Goal: Navigation & Orientation: Find specific page/section

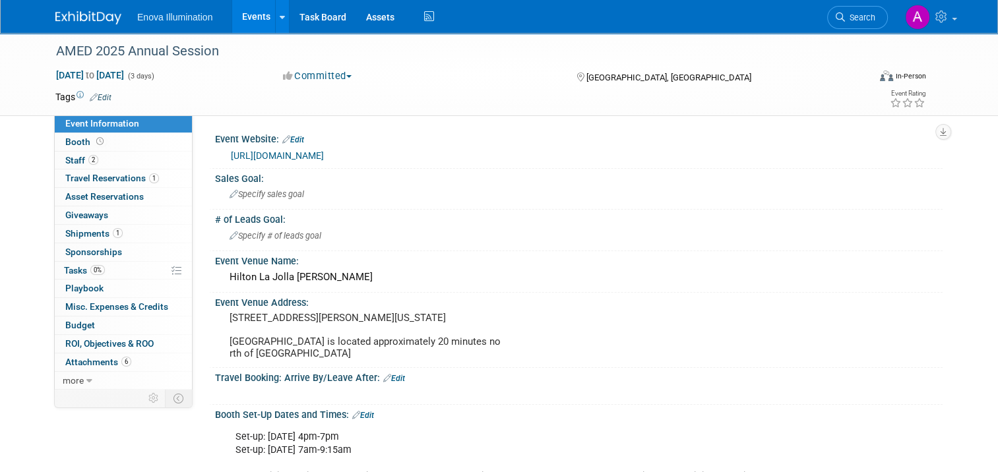
click at [75, 16] on img at bounding box center [88, 17] width 66 height 13
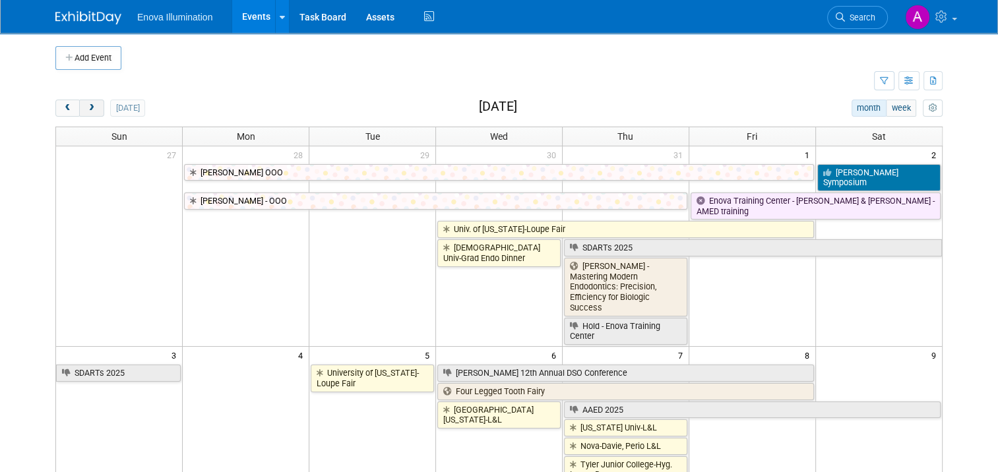
click at [79, 112] on button "next" at bounding box center [91, 108] width 24 height 17
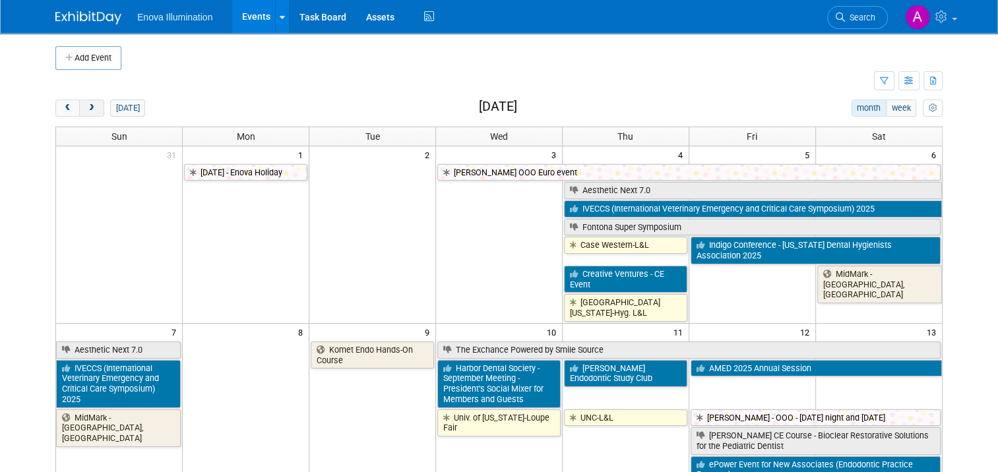
click at [79, 112] on button "next" at bounding box center [91, 108] width 24 height 17
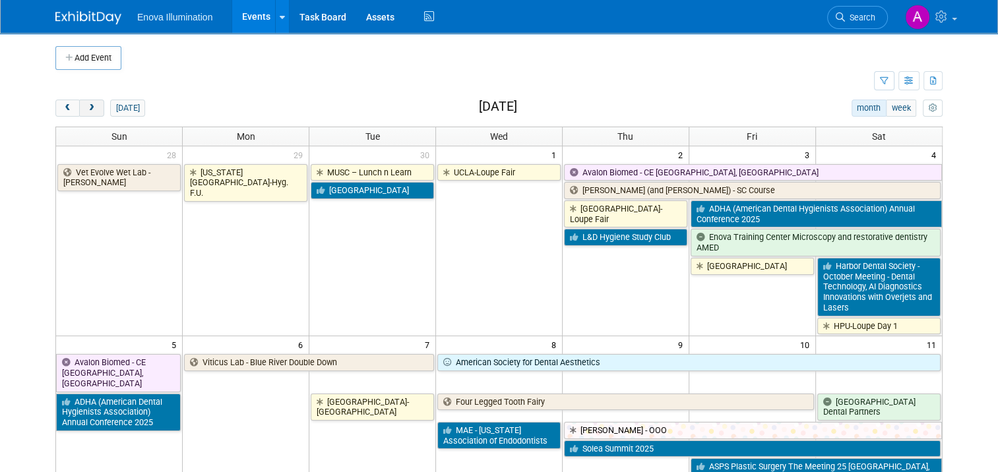
click at [79, 112] on button "next" at bounding box center [91, 108] width 24 height 17
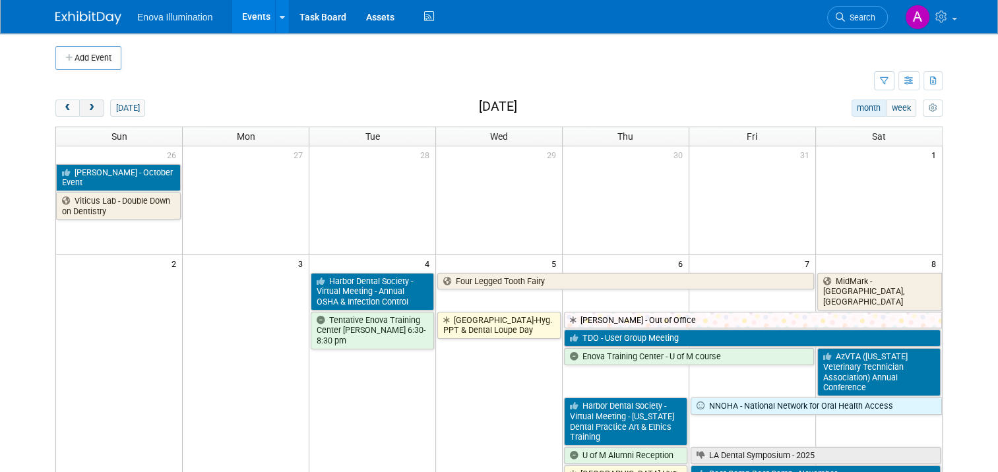
click at [86, 108] on span "next" at bounding box center [91, 108] width 10 height 9
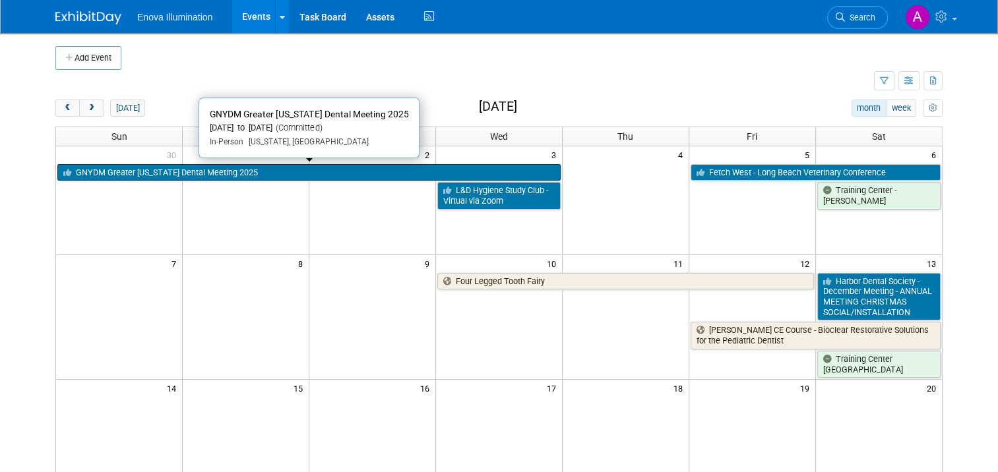
click at [239, 174] on link "GNYDM Greater [US_STATE] Dental Meeting 2025" at bounding box center [308, 172] width 503 height 17
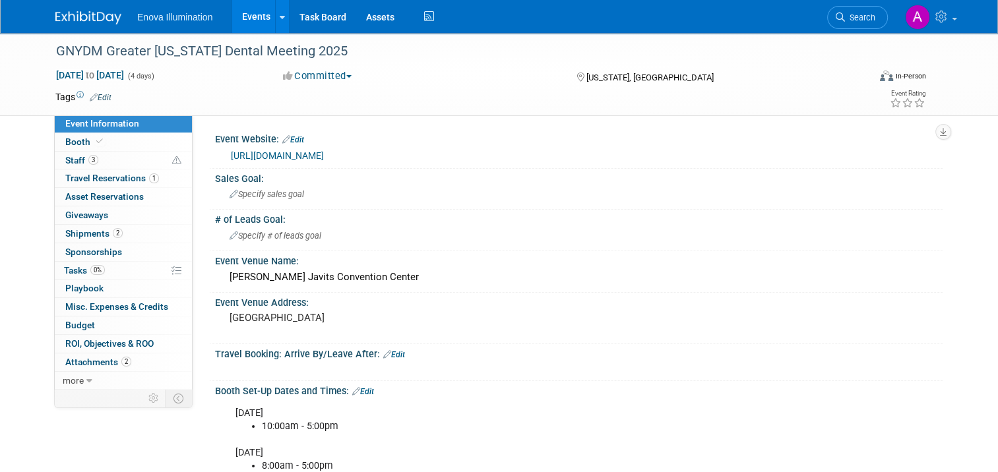
click at [274, 154] on link "https://www.gnydm.com/" at bounding box center [277, 155] width 93 height 11
click at [59, 16] on img at bounding box center [88, 17] width 66 height 13
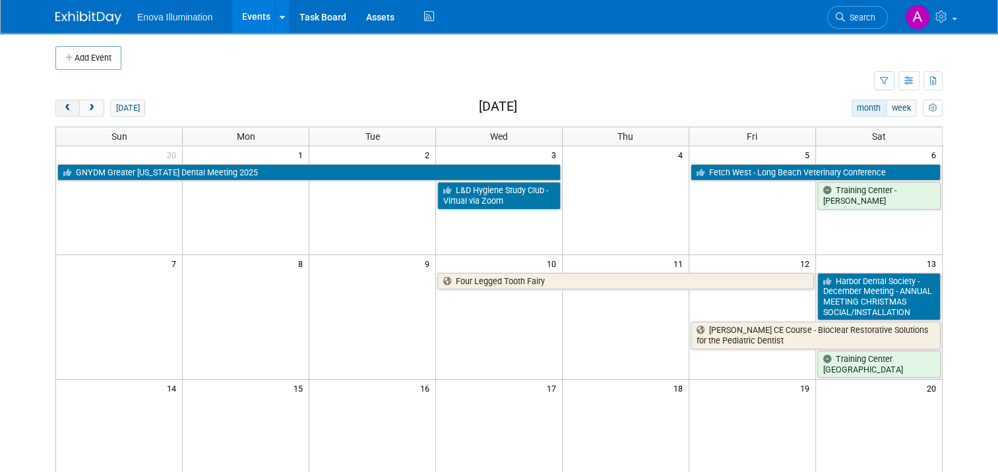
click at [63, 110] on span "prev" at bounding box center [68, 108] width 10 height 9
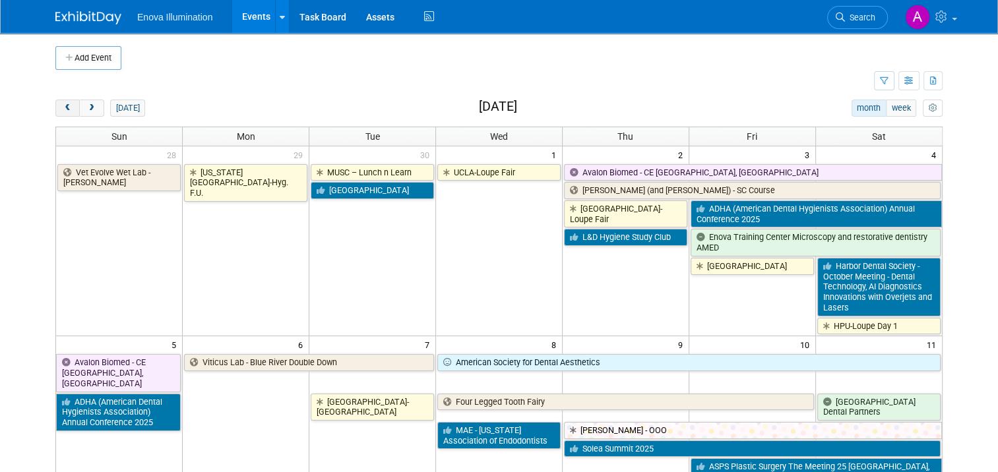
click at [63, 110] on span "prev" at bounding box center [68, 108] width 10 height 9
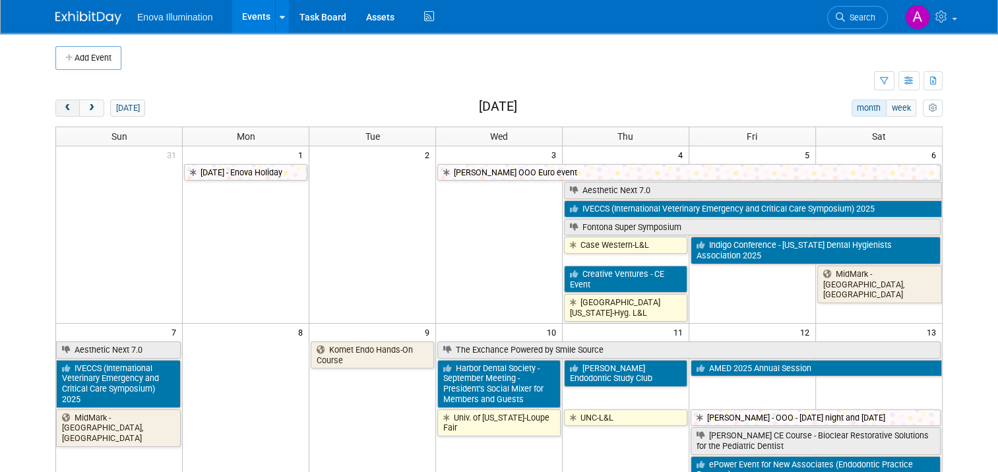
click at [63, 110] on span "prev" at bounding box center [68, 108] width 10 height 9
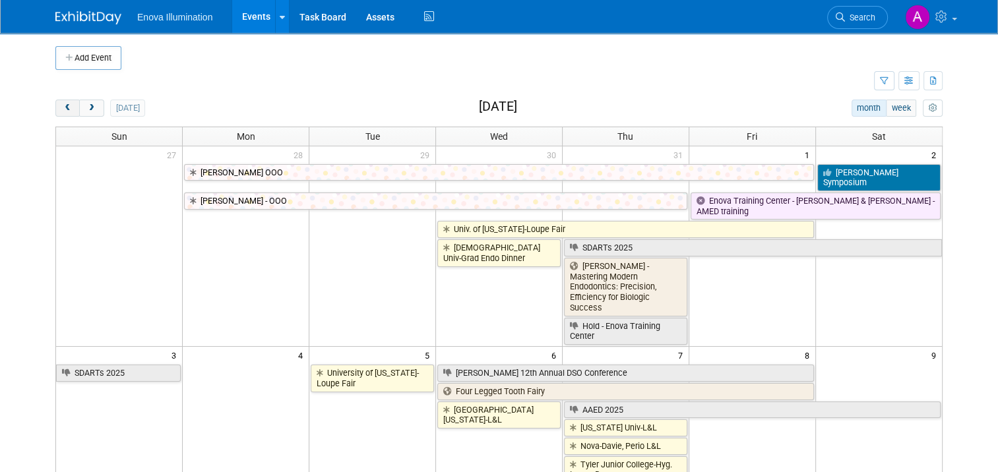
click at [63, 108] on span "prev" at bounding box center [68, 108] width 10 height 9
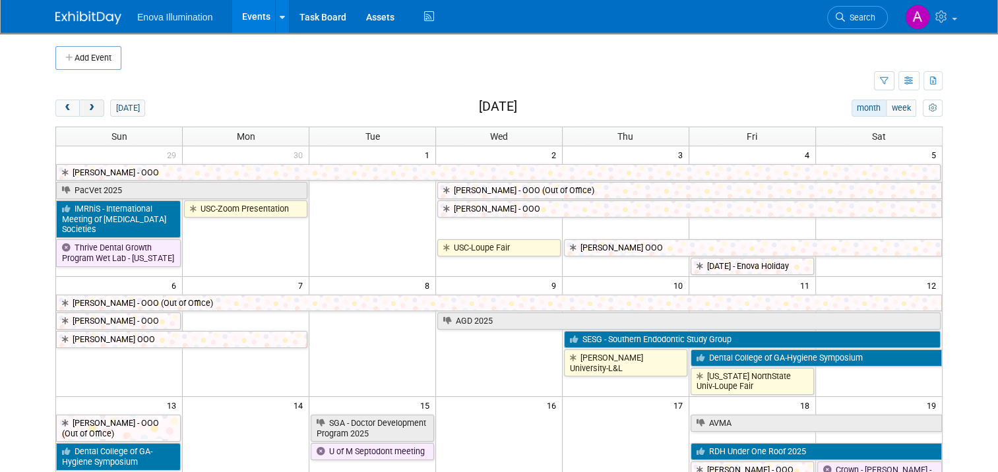
click at [86, 108] on span "next" at bounding box center [91, 108] width 10 height 9
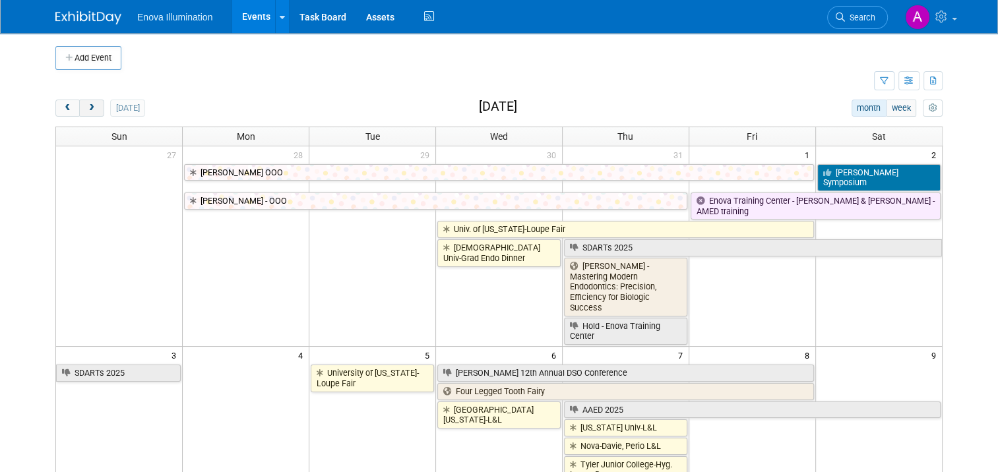
click at [87, 112] on button "next" at bounding box center [91, 108] width 24 height 17
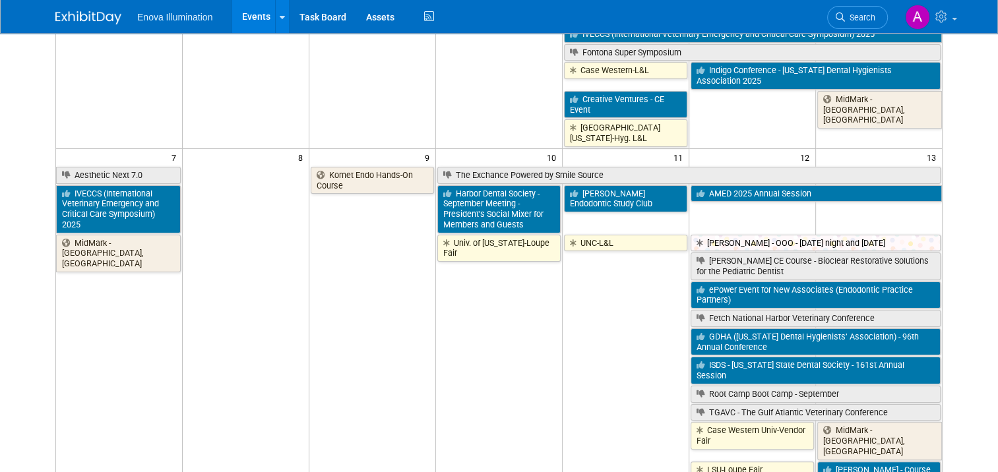
scroll to position [198, 0]
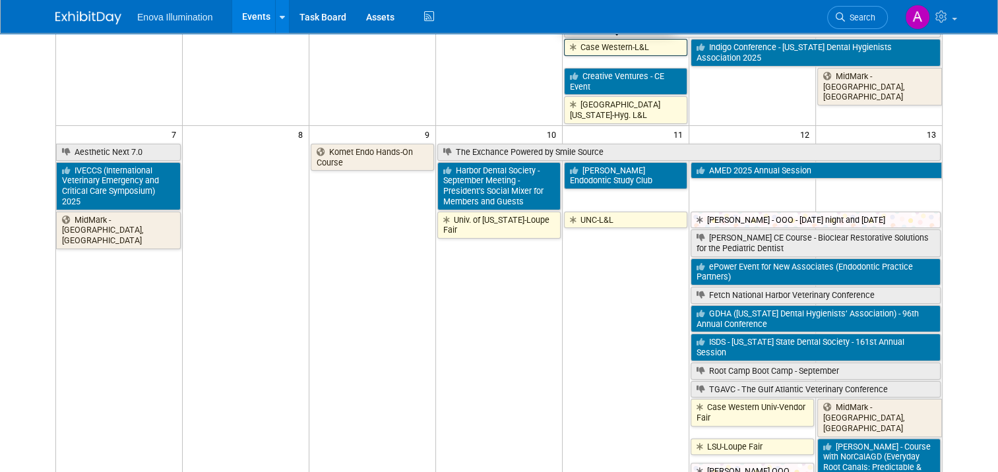
click at [632, 49] on link "Case Western-L&L" at bounding box center [625, 47] width 123 height 17
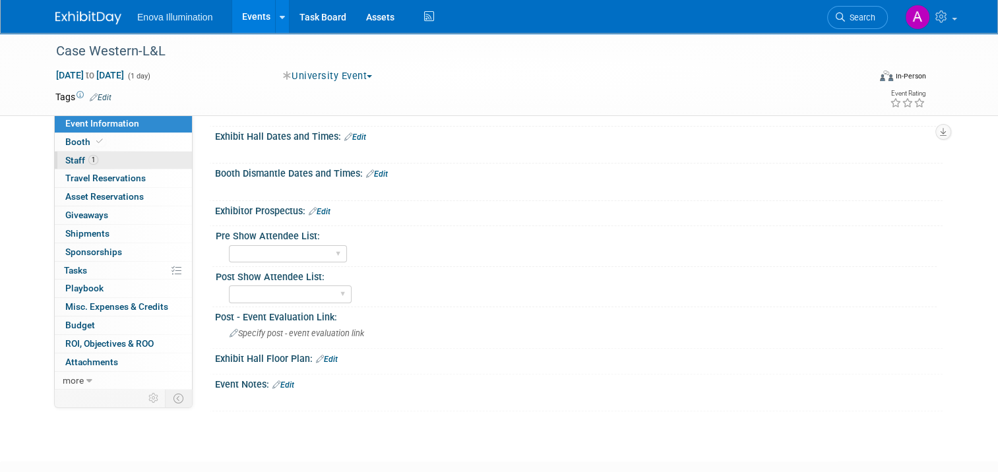
scroll to position [264, 0]
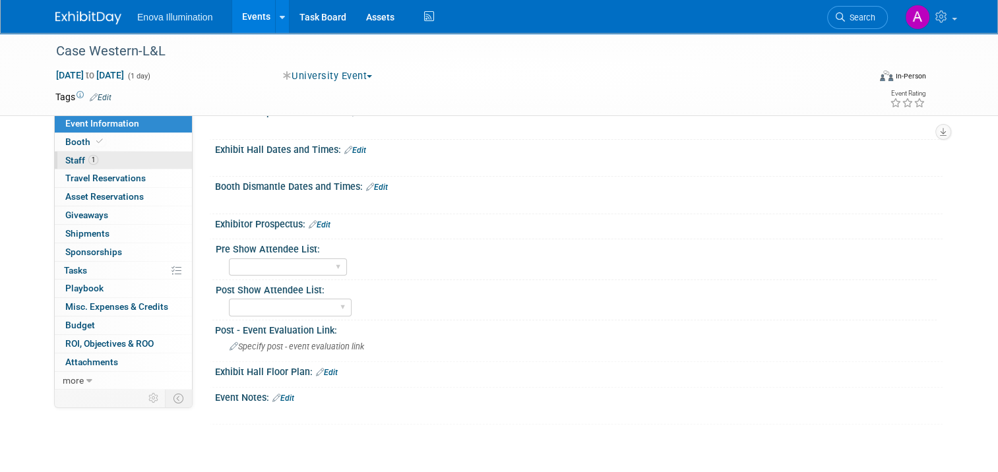
click at [113, 160] on link "1 Staff 1" at bounding box center [123, 161] width 137 height 18
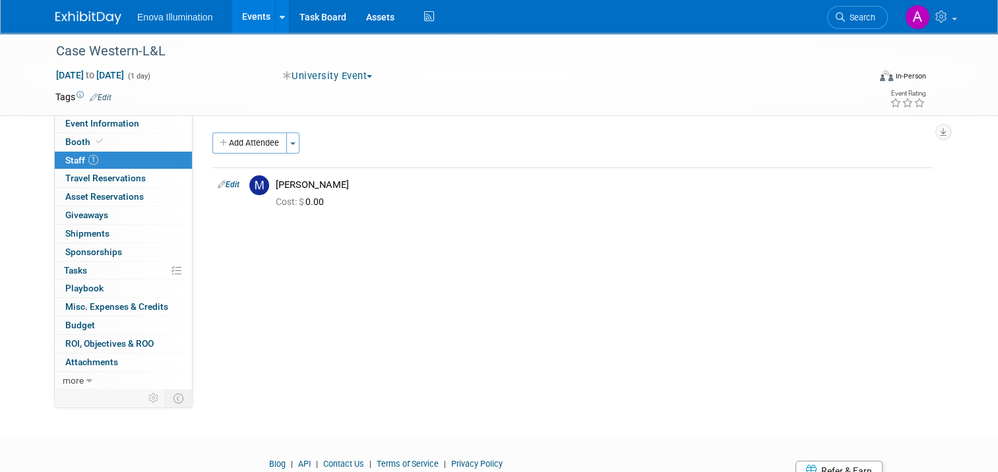
click at [87, 16] on img at bounding box center [88, 17] width 66 height 13
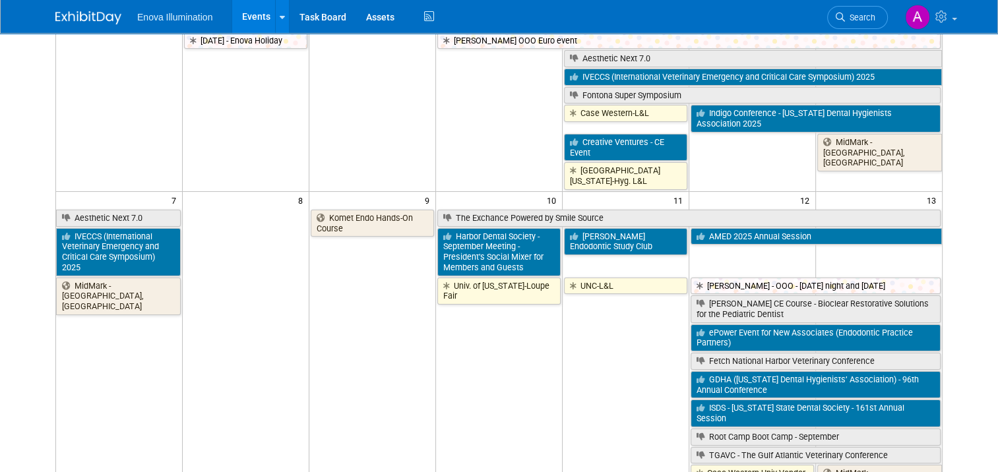
scroll to position [198, 0]
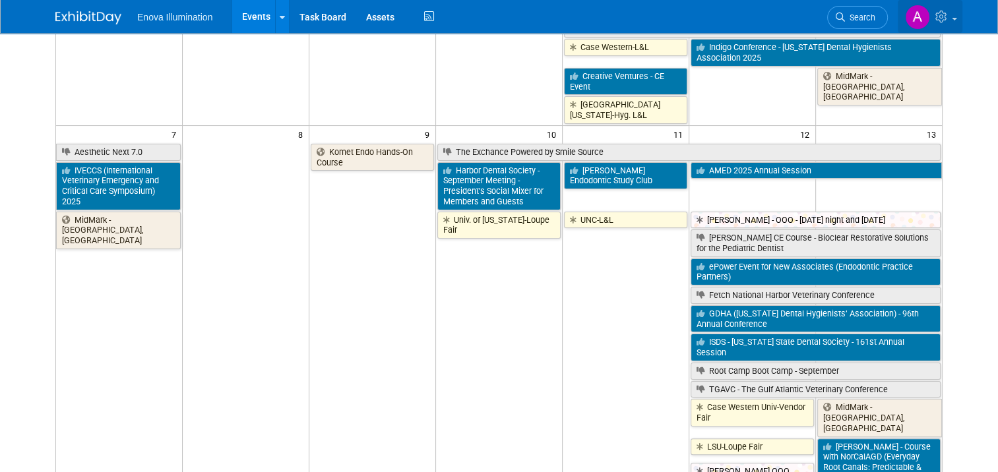
click at [951, 20] on icon at bounding box center [943, 17] width 15 height 12
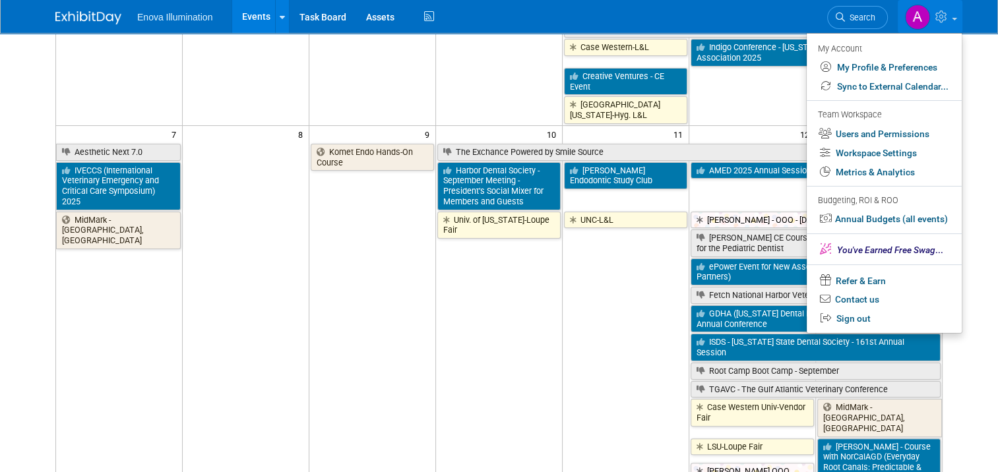
drag, startPoint x: 757, startPoint y: 117, endPoint x: 762, endPoint y: 111, distance: 7.5
click at [757, 116] on td at bounding box center [752, 95] width 127 height 57
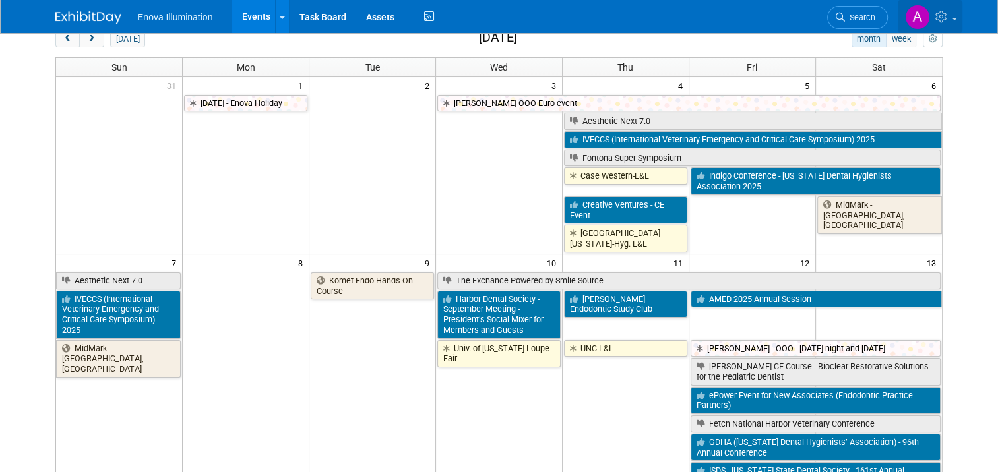
scroll to position [0, 0]
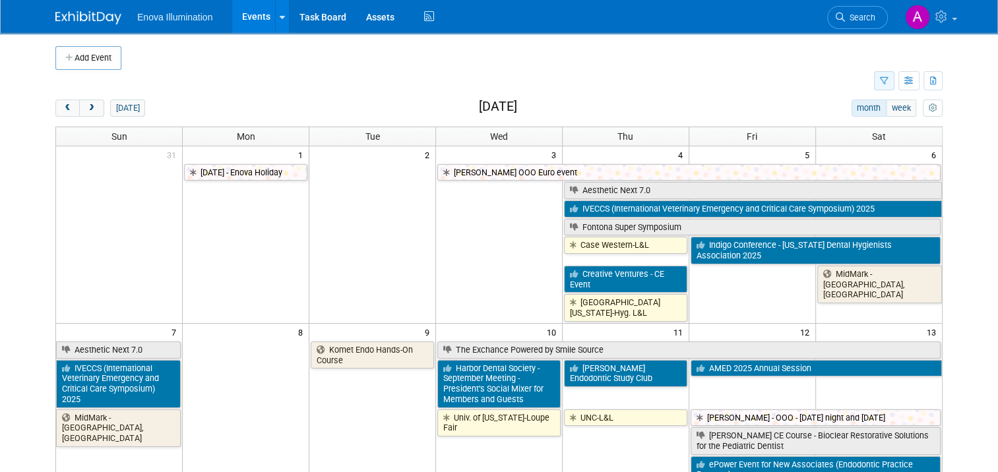
click at [895, 79] on button "button" at bounding box center [884, 80] width 20 height 19
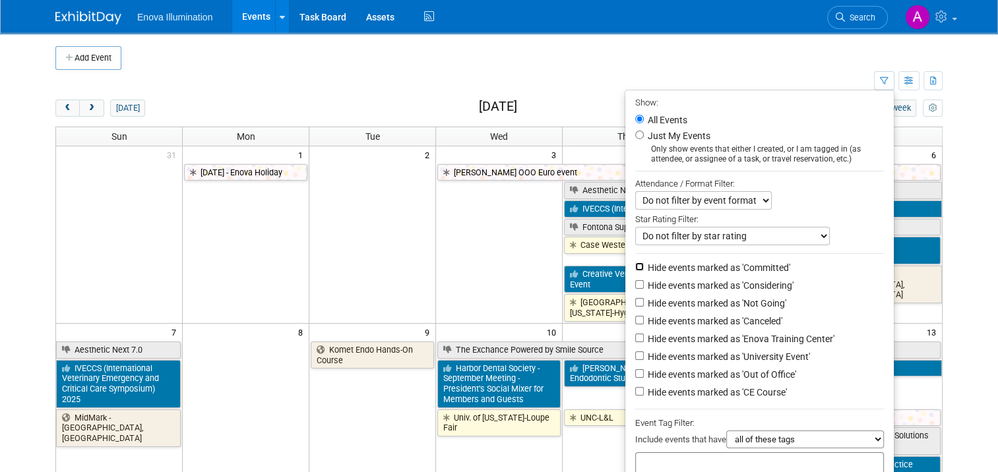
click at [644, 269] on input "Hide events marked as 'Committed'" at bounding box center [639, 267] width 9 height 9
checkbox input "true"
click at [644, 287] on input "Hide events marked as 'Considering'" at bounding box center [639, 284] width 9 height 9
checkbox input "true"
click at [643, 304] on input "Hide events marked as 'Not Going'" at bounding box center [639, 302] width 9 height 9
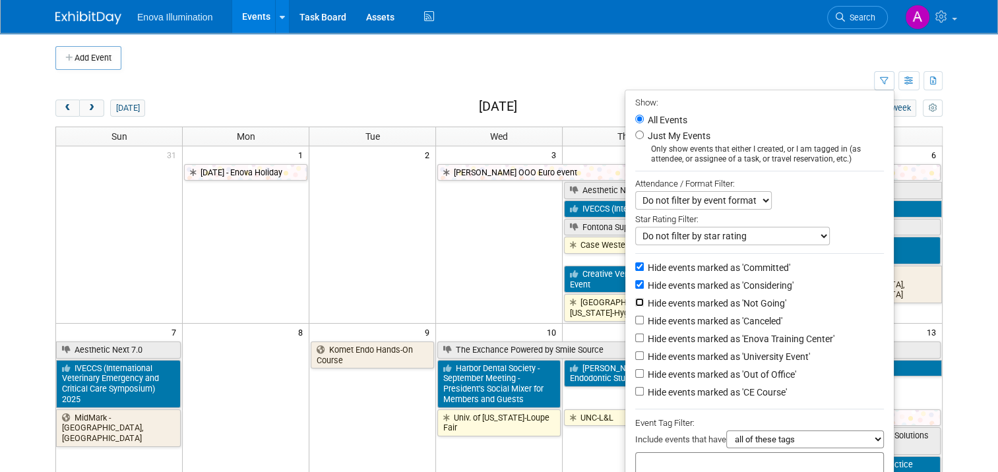
checkbox input "true"
click at [639, 319] on input "Hide events marked as 'Canceled'" at bounding box center [639, 320] width 9 height 9
checkbox input "true"
click at [640, 329] on li "Hide events marked as 'Canceled'" at bounding box center [759, 322] width 269 height 18
click at [640, 338] on input "Hide events marked as 'Enova Training Center'" at bounding box center [639, 338] width 9 height 9
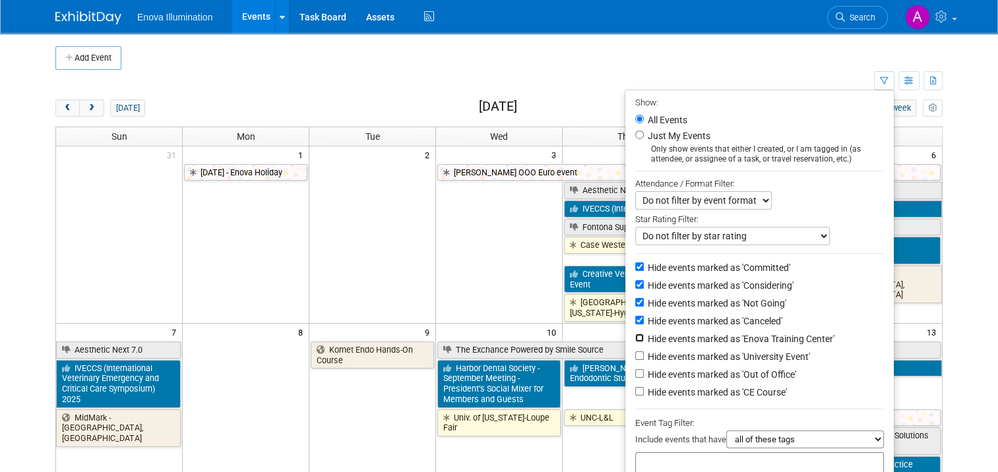
checkbox input "true"
click at [641, 373] on input "Hide events marked as 'Out of Office'" at bounding box center [639, 373] width 9 height 9
checkbox input "true"
click at [643, 389] on input "Hide events marked as 'CE Course'" at bounding box center [639, 391] width 9 height 9
checkbox input "true"
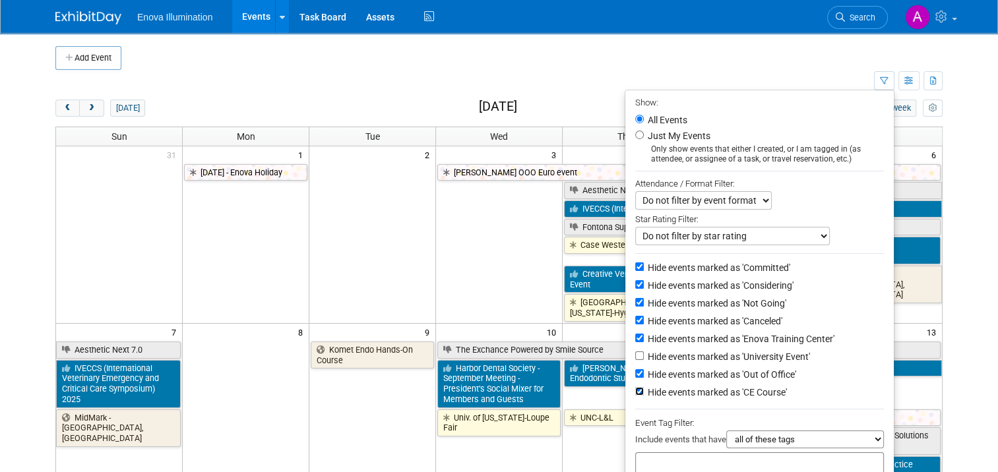
scroll to position [264, 0]
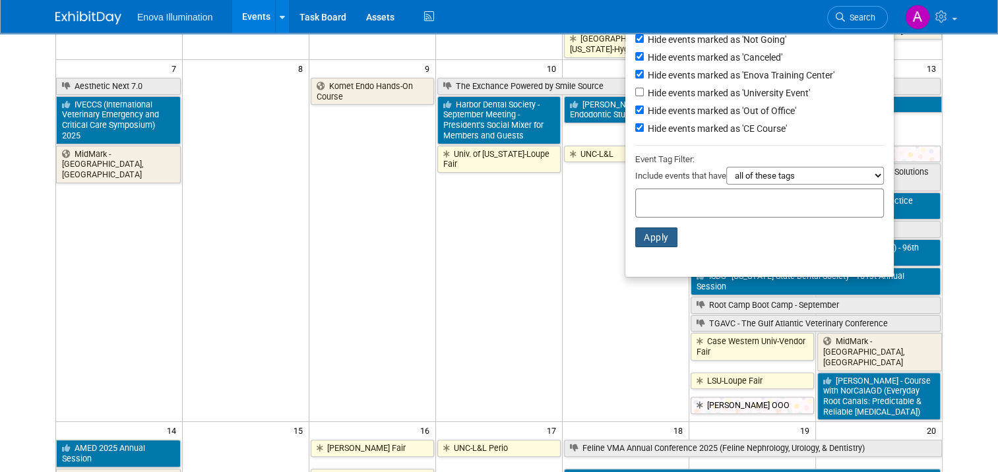
click at [662, 231] on button "Apply" at bounding box center [656, 238] width 42 height 20
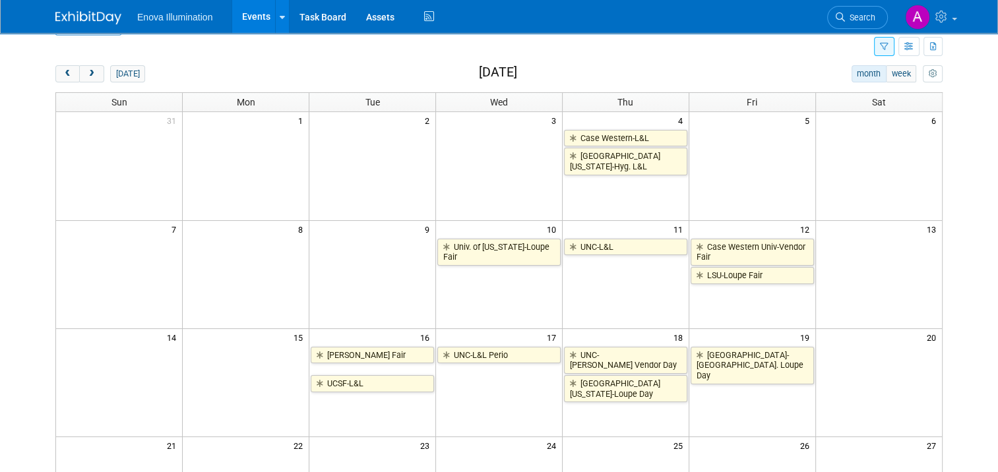
scroll to position [3, 0]
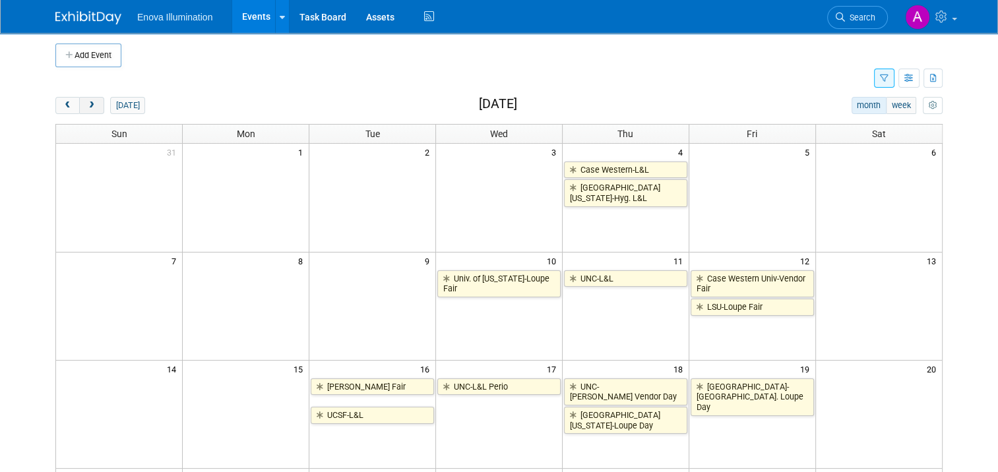
click at [86, 108] on span "next" at bounding box center [91, 106] width 10 height 9
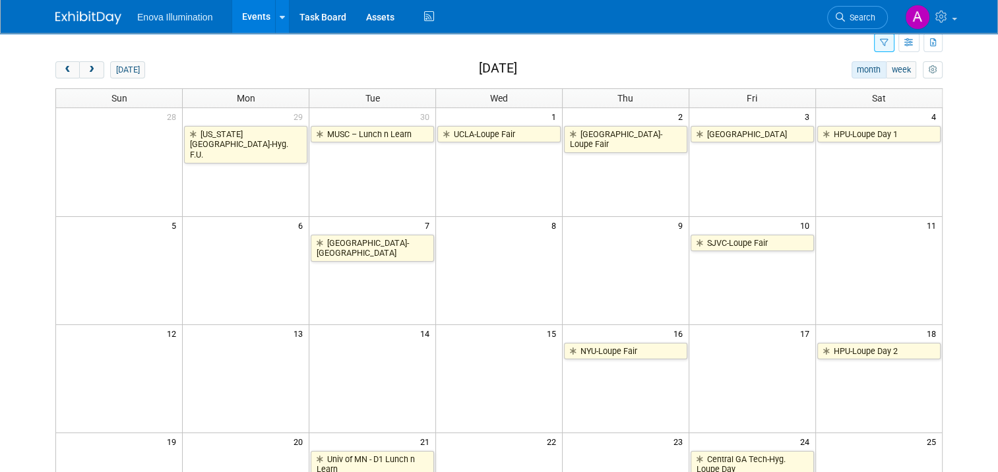
scroll to position [0, 0]
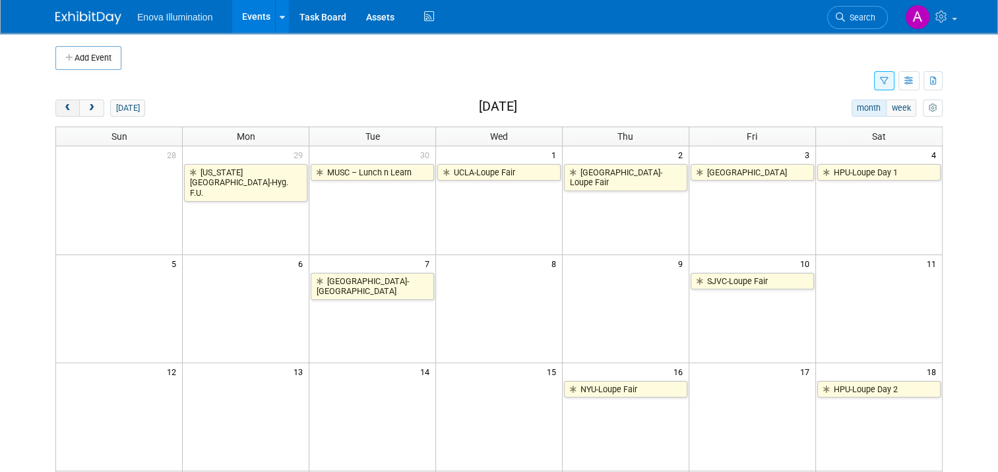
click at [63, 110] on span "prev" at bounding box center [68, 108] width 10 height 9
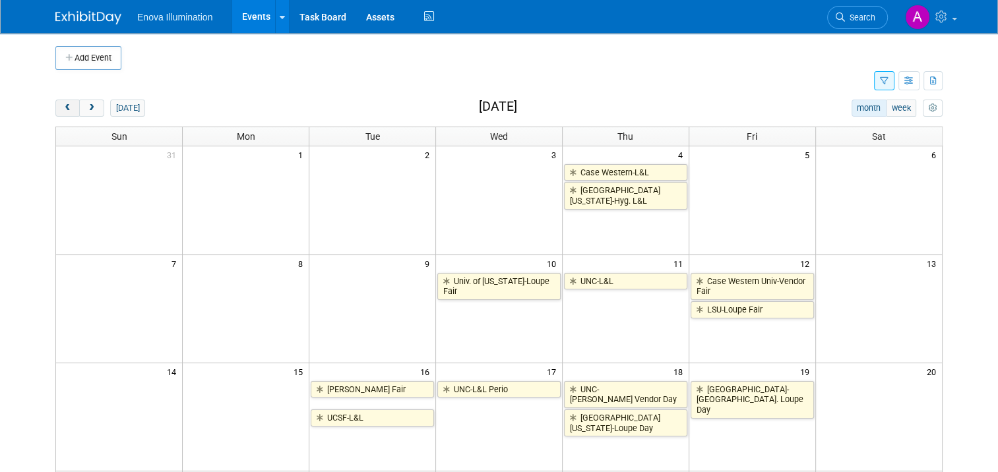
click at [67, 106] on button "prev" at bounding box center [67, 108] width 24 height 17
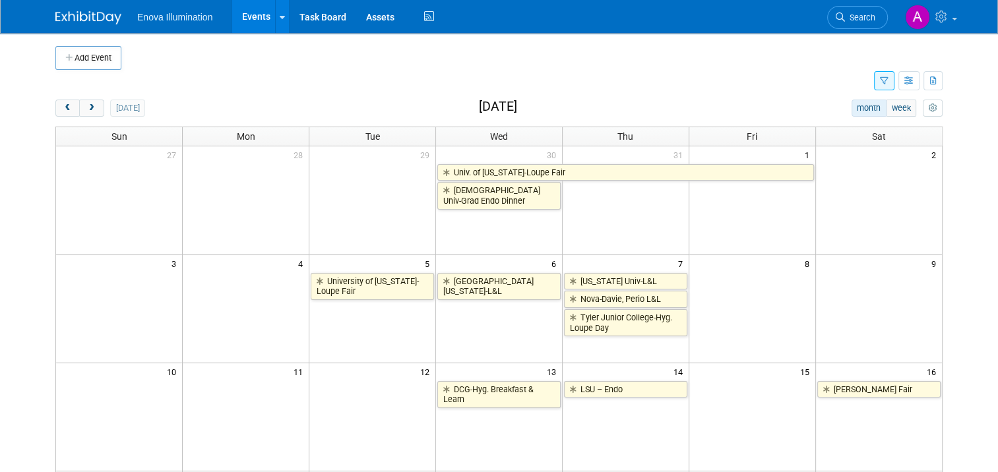
drag, startPoint x: 83, startPoint y: 108, endPoint x: 115, endPoint y: 125, distance: 36.6
click at [86, 108] on span "next" at bounding box center [91, 108] width 10 height 9
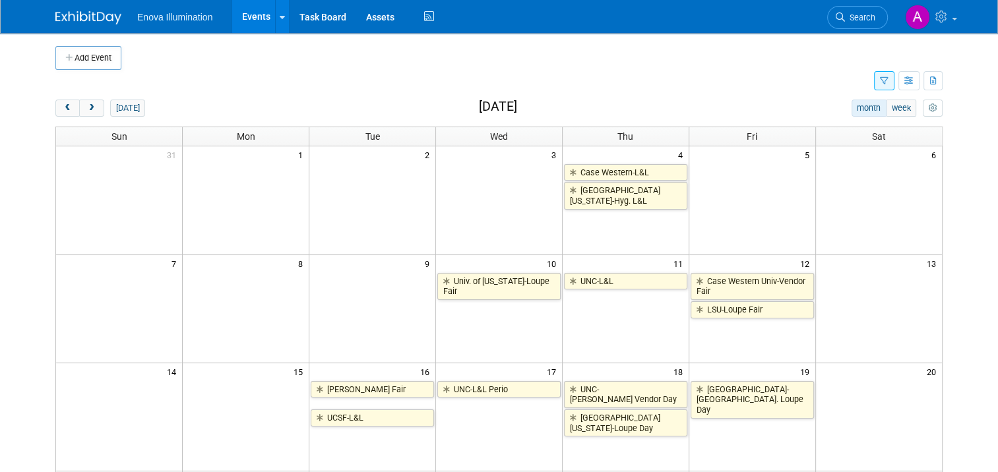
drag, startPoint x: 64, startPoint y: 103, endPoint x: 90, endPoint y: 119, distance: 30.8
click at [64, 103] on button "prev" at bounding box center [67, 108] width 24 height 17
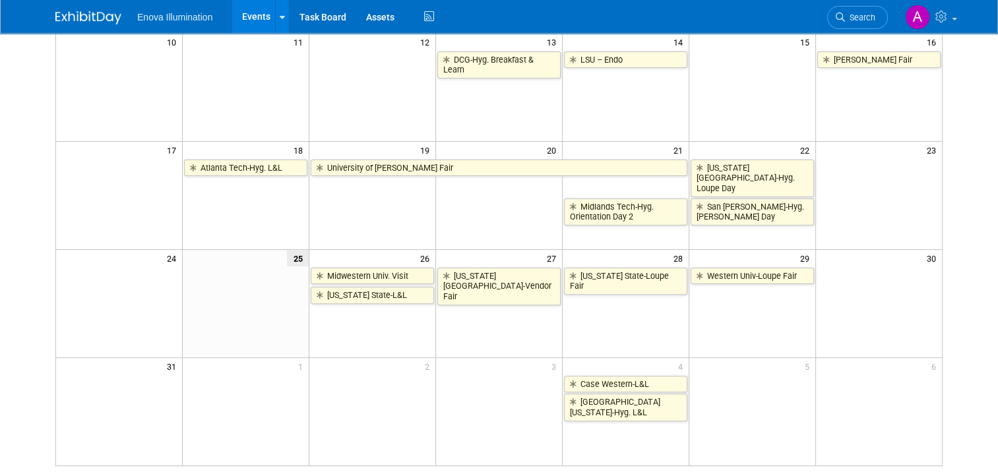
scroll to position [396, 0]
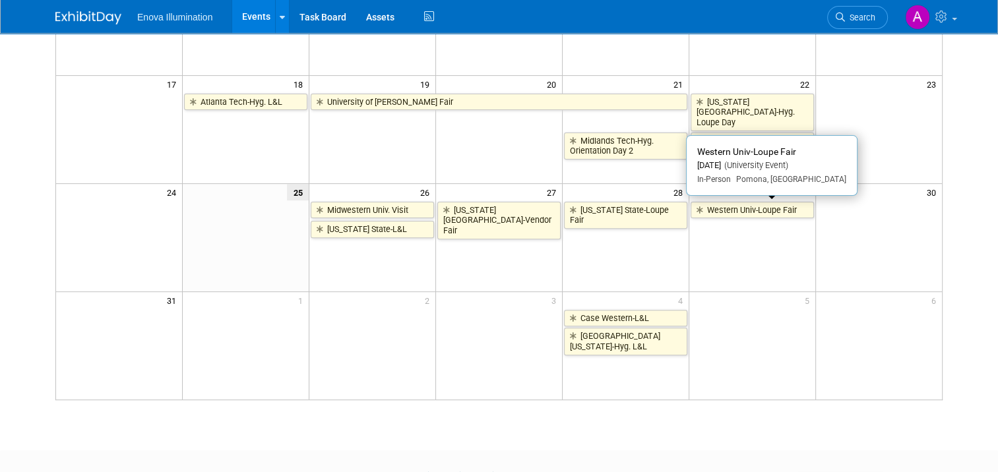
click at [771, 208] on link "Western Univ-Loupe Fair" at bounding box center [752, 210] width 123 height 17
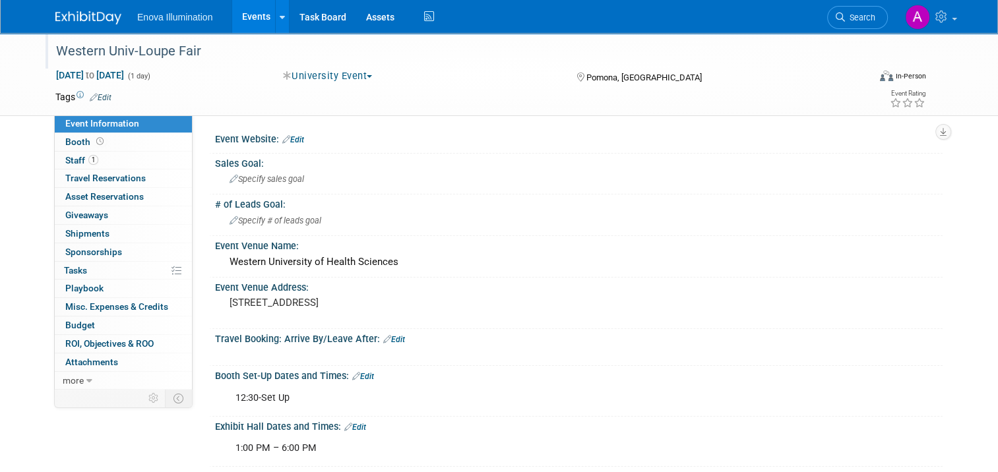
click at [115, 48] on div "Western Univ-Loupe Fair" at bounding box center [451, 52] width 801 height 24
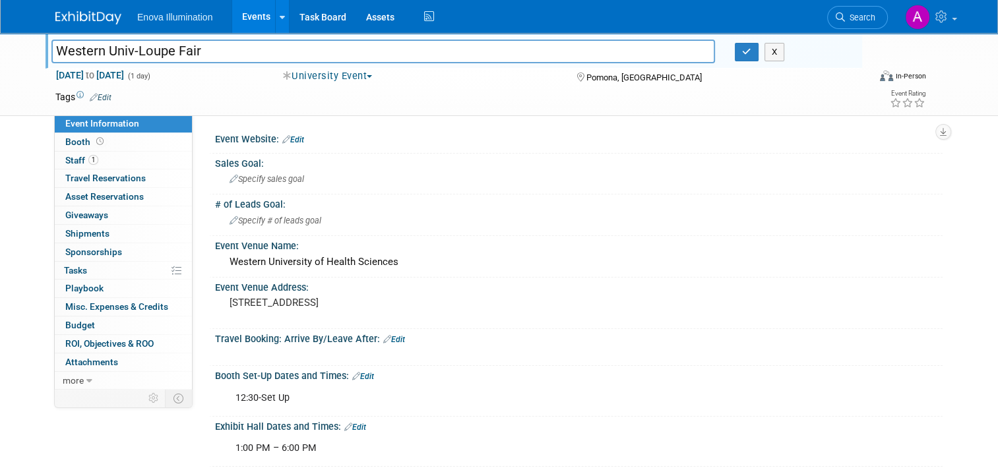
drag, startPoint x: 230, startPoint y: 48, endPoint x: -9, endPoint y: 46, distance: 238.9
click at [0, 46] on html "Enova Illumination Events Add Event Bulk Upload Events Shareable Event Boards R…" at bounding box center [499, 236] width 998 height 472
